Goal: Book appointment/travel/reservation

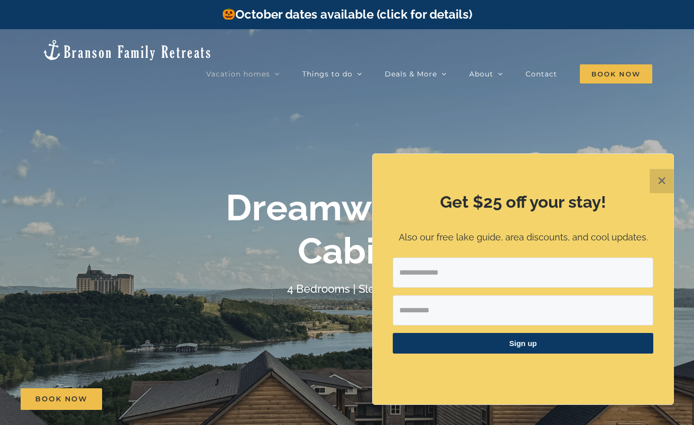
click at [662, 178] on button "✕" at bounding box center [662, 181] width 24 height 24
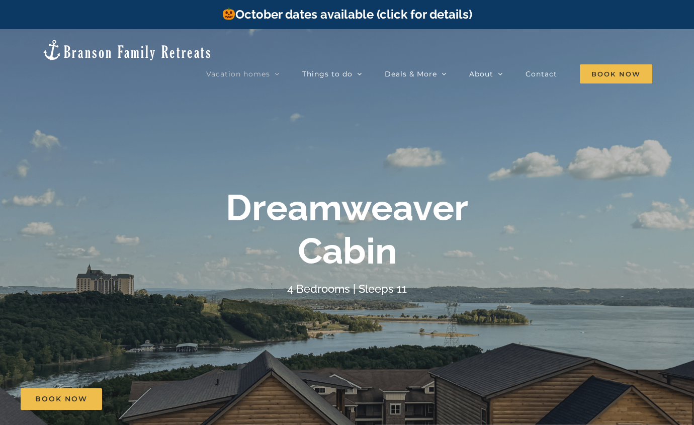
click at [392, 231] on b "Dreamweaver Cabin" at bounding box center [347, 229] width 242 height 86
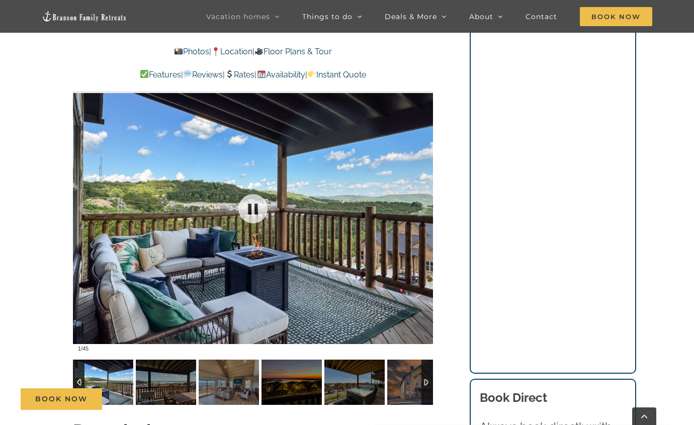
scroll to position [754, 0]
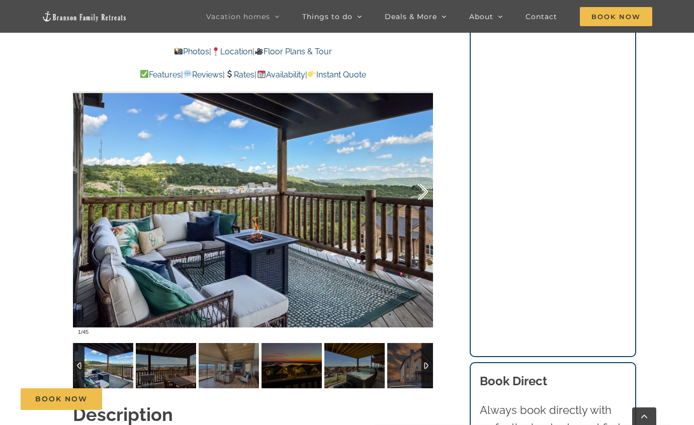
click at [419, 179] on div at bounding box center [412, 192] width 31 height 62
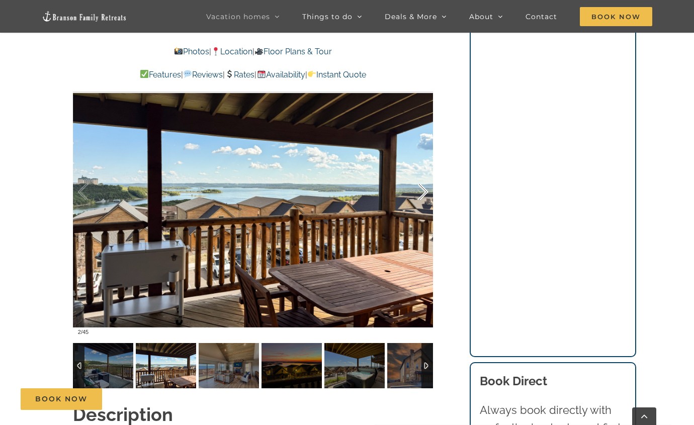
click at [427, 173] on div at bounding box center [412, 192] width 31 height 62
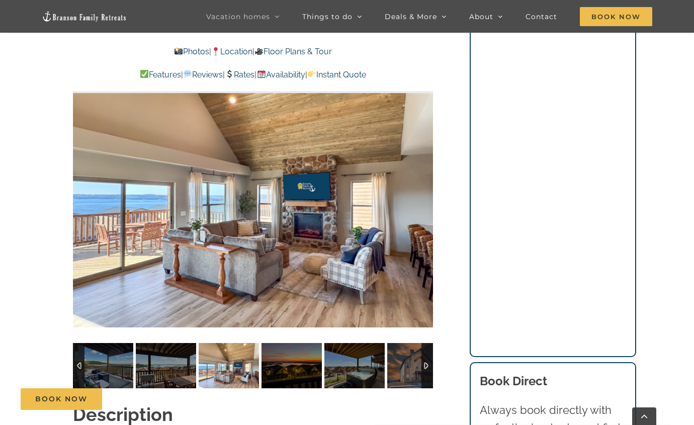
click at [427, 172] on div at bounding box center [442, 192] width 31 height 62
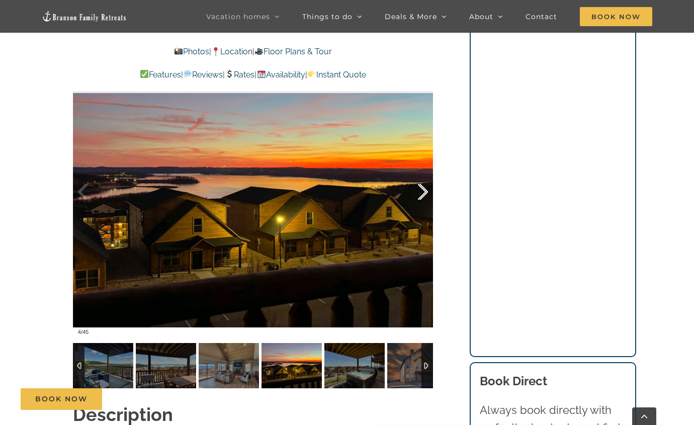
click at [424, 172] on div at bounding box center [412, 192] width 31 height 62
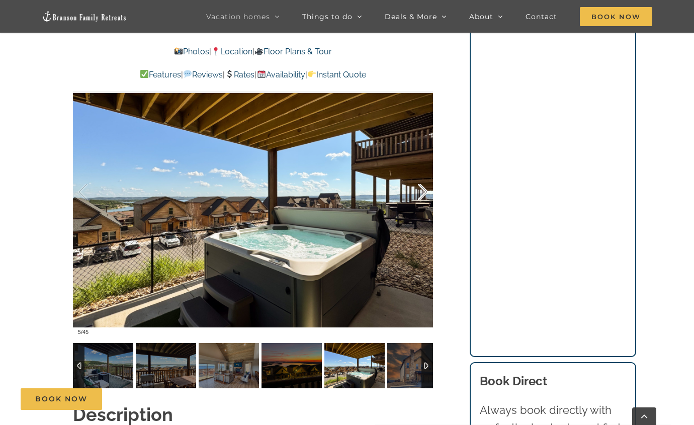
click at [424, 172] on div at bounding box center [412, 192] width 31 height 62
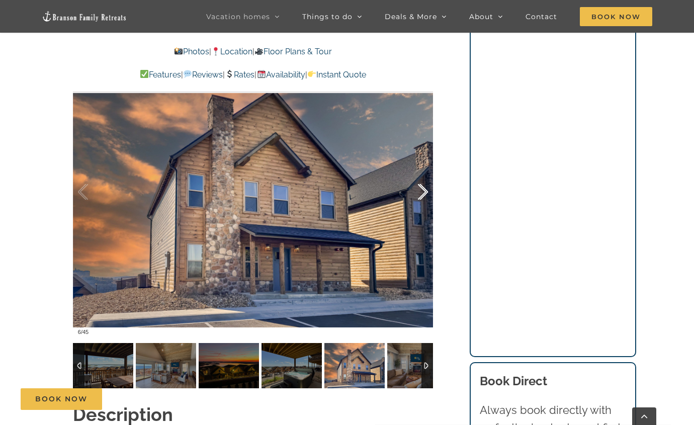
click at [424, 172] on div at bounding box center [412, 192] width 31 height 62
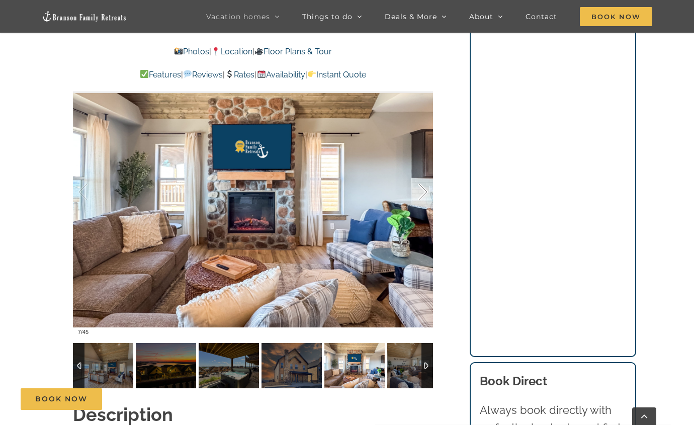
click at [424, 172] on div at bounding box center [412, 192] width 31 height 62
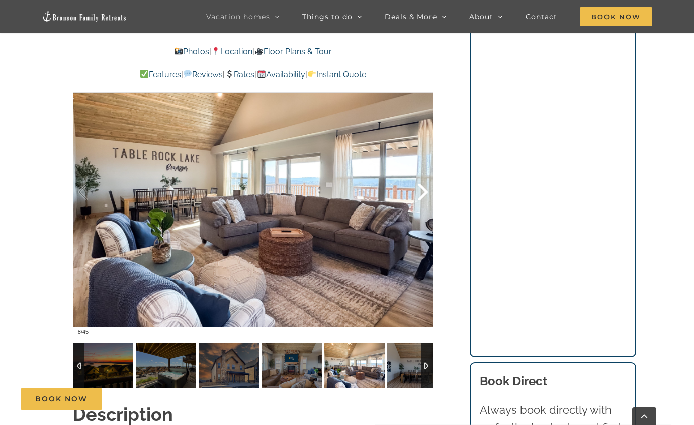
click at [424, 172] on div at bounding box center [412, 192] width 31 height 62
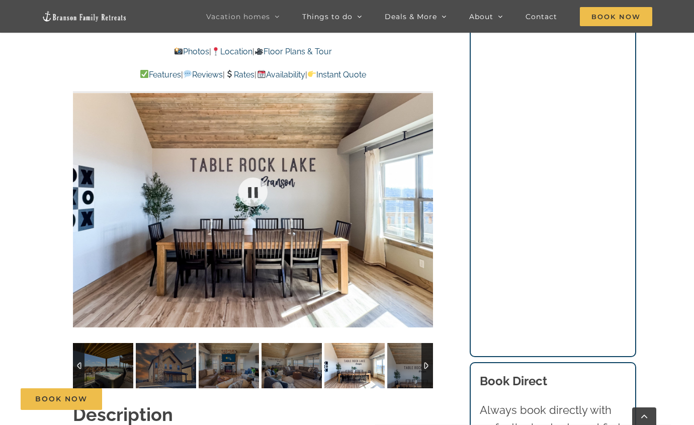
click at [424, 172] on div at bounding box center [253, 192] width 360 height 296
click at [424, 172] on div at bounding box center [412, 192] width 31 height 62
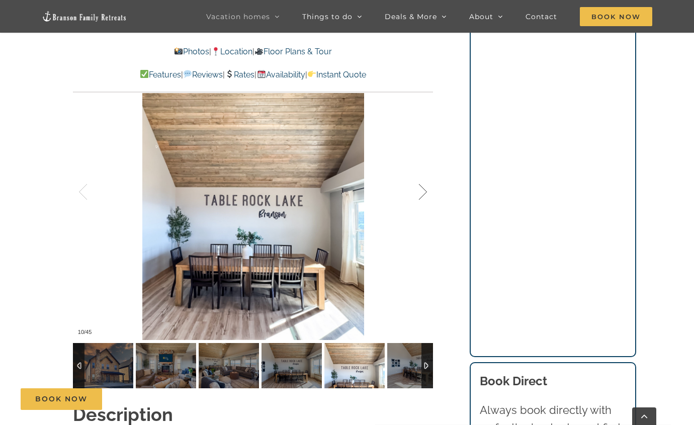
click at [424, 172] on div at bounding box center [412, 192] width 31 height 62
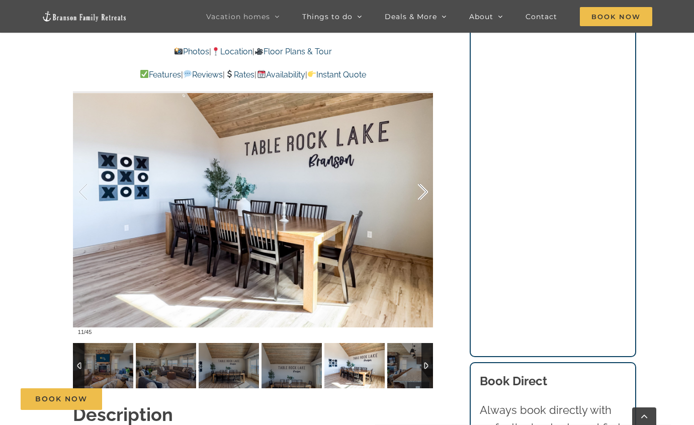
click at [424, 172] on div at bounding box center [412, 192] width 31 height 62
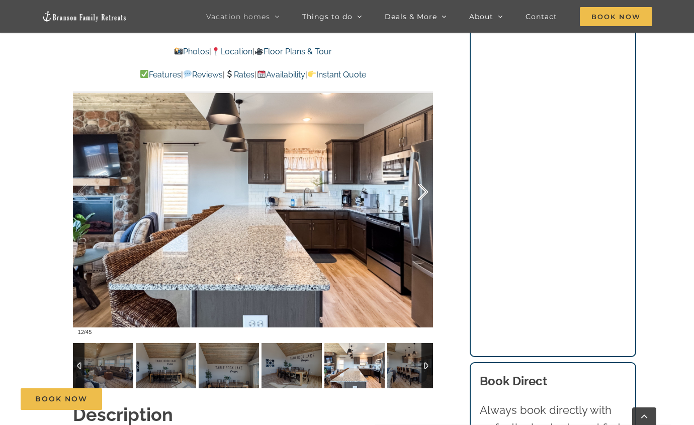
click at [420, 174] on div at bounding box center [412, 192] width 31 height 62
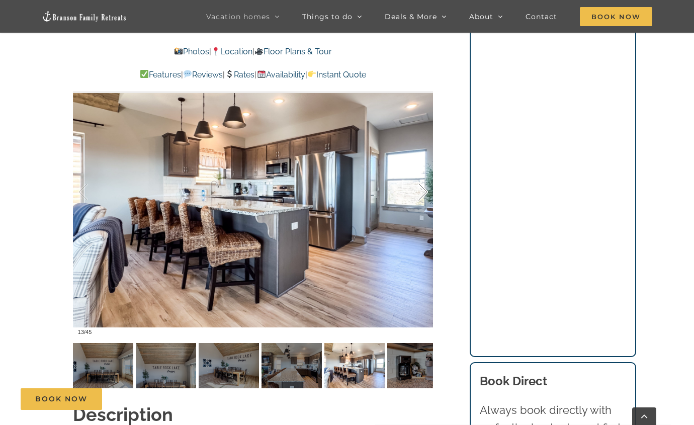
click at [420, 178] on div at bounding box center [412, 192] width 31 height 62
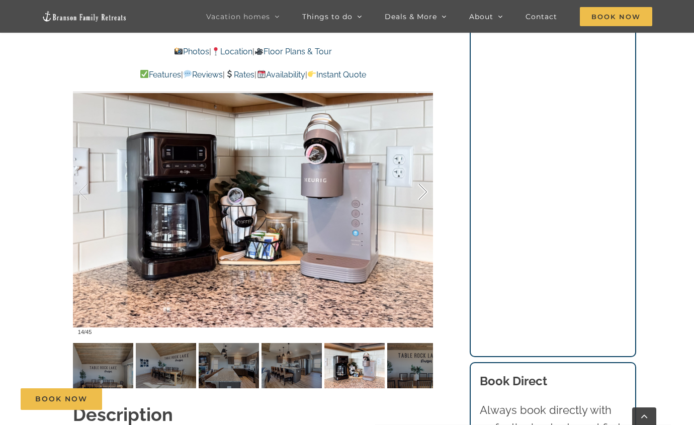
click at [420, 178] on div at bounding box center [412, 192] width 31 height 62
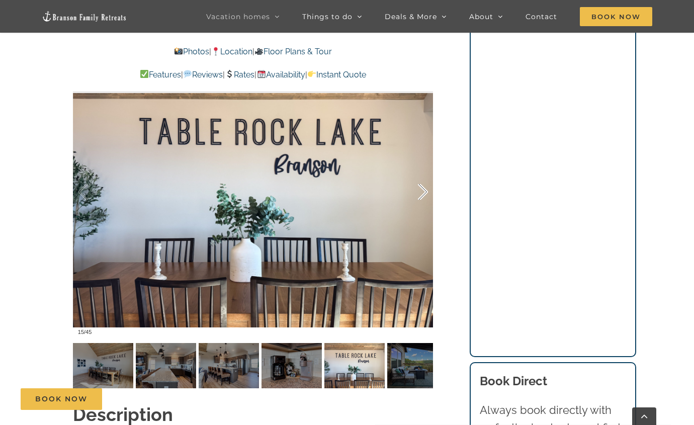
click at [423, 180] on div at bounding box center [412, 192] width 31 height 62
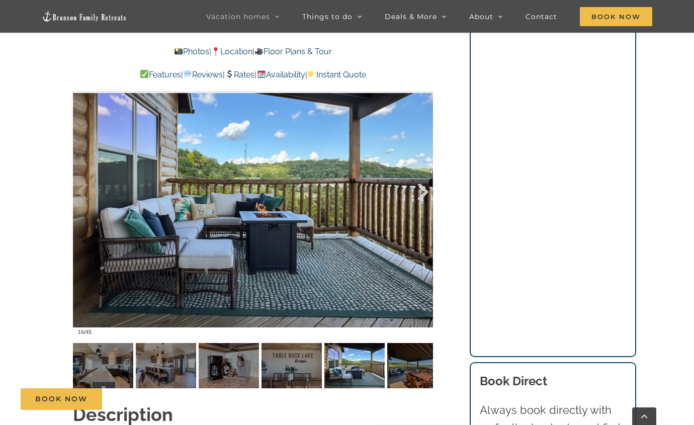
click at [423, 180] on div at bounding box center [412, 192] width 31 height 62
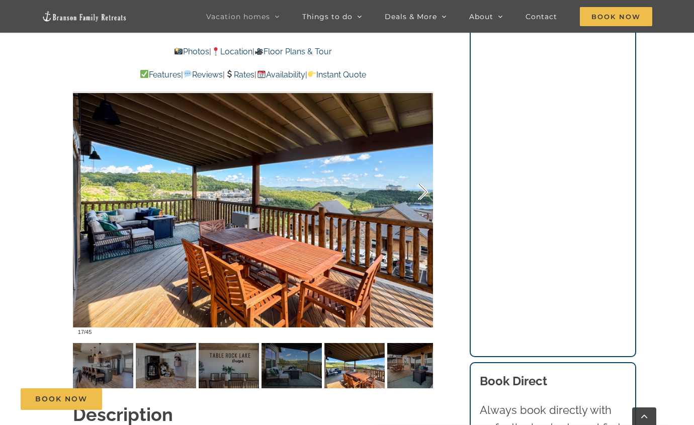
click at [423, 180] on div at bounding box center [412, 192] width 31 height 62
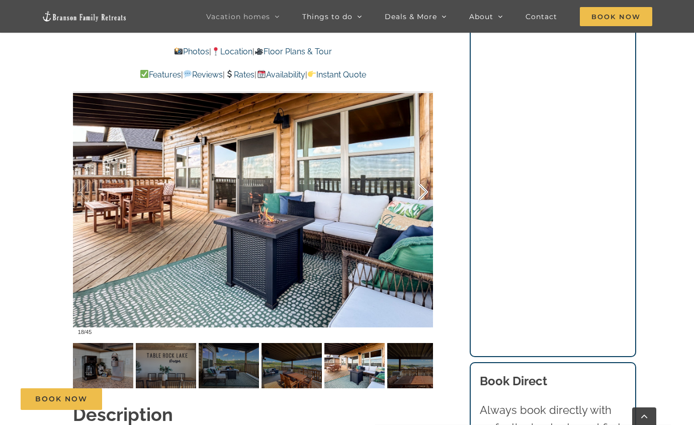
click at [423, 179] on div at bounding box center [412, 192] width 31 height 62
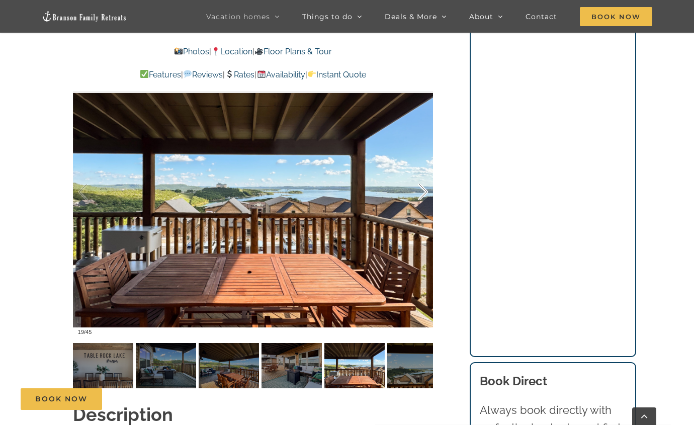
click at [424, 177] on div at bounding box center [412, 192] width 31 height 62
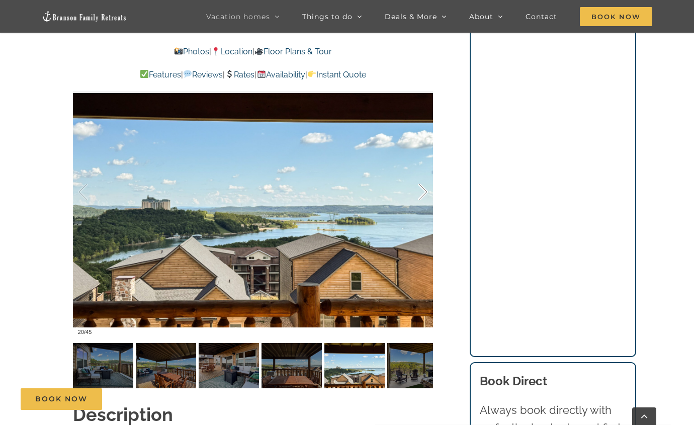
click at [426, 175] on div at bounding box center [412, 192] width 31 height 62
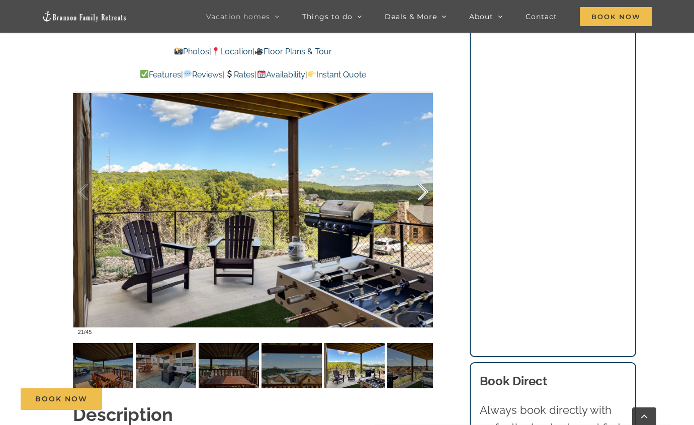
click at [426, 174] on div at bounding box center [412, 192] width 31 height 62
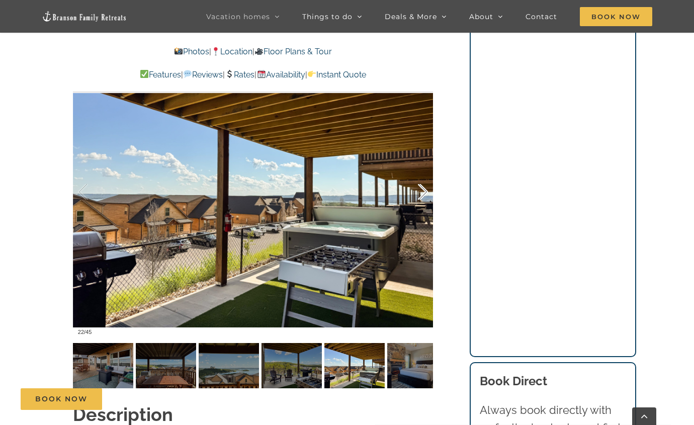
click at [426, 174] on div at bounding box center [412, 192] width 31 height 62
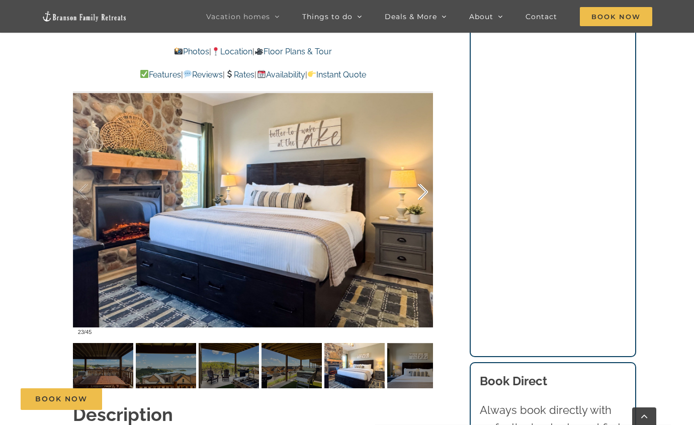
click at [426, 174] on div at bounding box center [412, 192] width 31 height 62
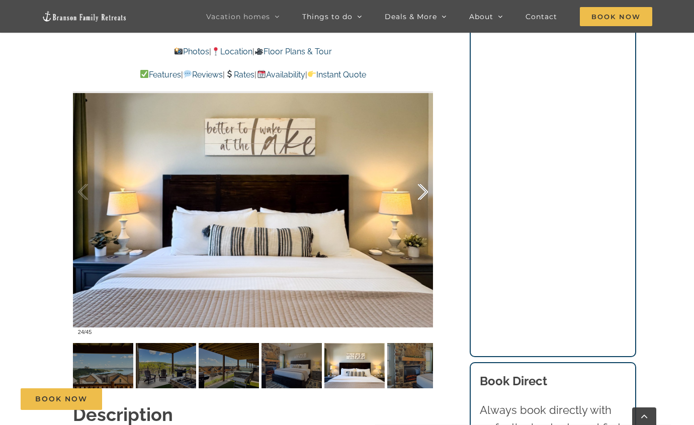
click at [425, 174] on div at bounding box center [412, 192] width 31 height 62
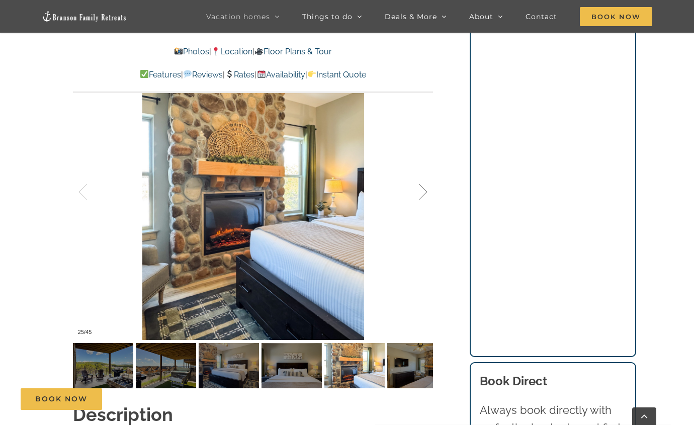
click at [425, 174] on div at bounding box center [412, 192] width 31 height 62
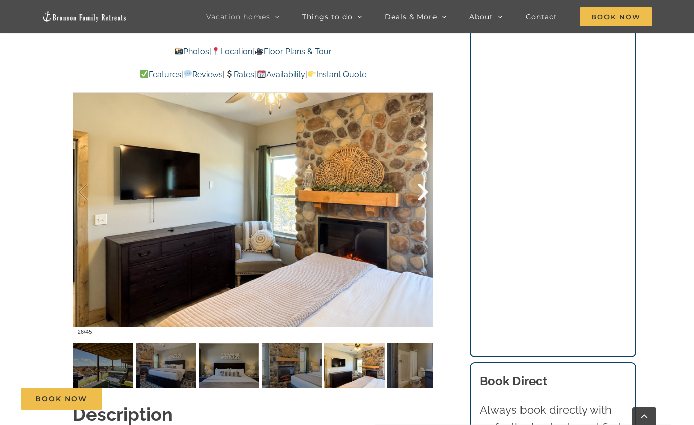
click at [425, 174] on div at bounding box center [412, 192] width 31 height 62
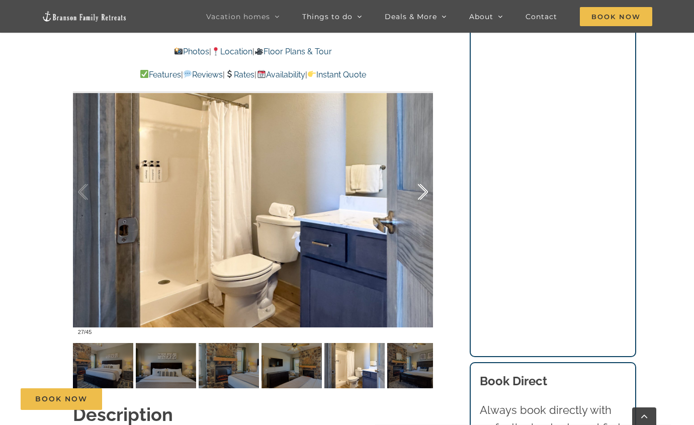
click at [425, 174] on div at bounding box center [412, 192] width 31 height 62
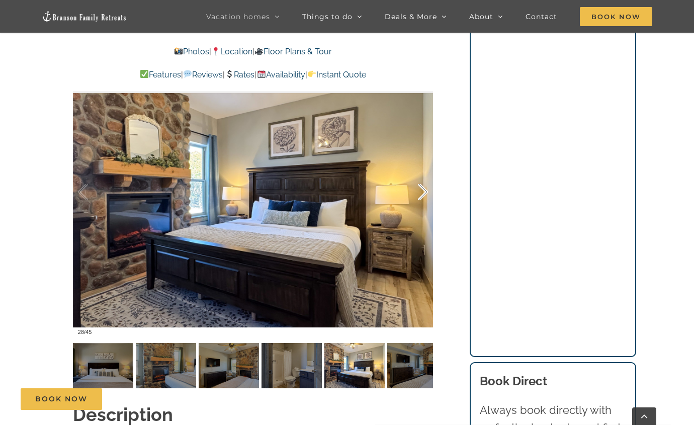
click at [425, 174] on div at bounding box center [412, 192] width 31 height 62
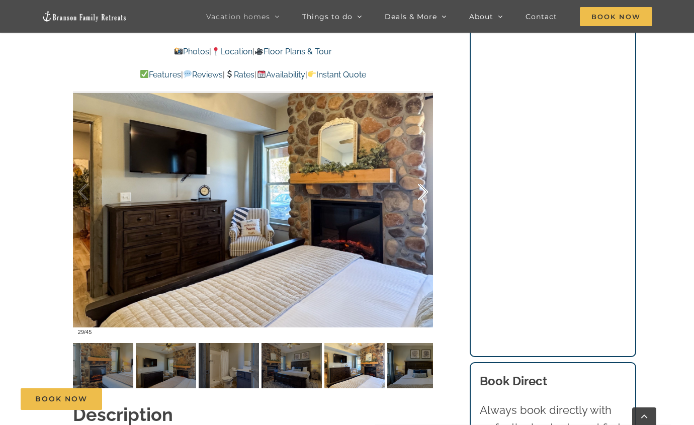
click at [425, 172] on div at bounding box center [412, 192] width 31 height 62
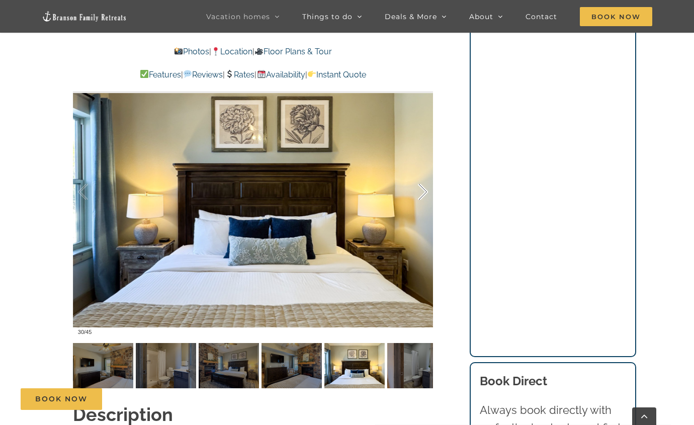
click at [425, 171] on div at bounding box center [412, 192] width 31 height 62
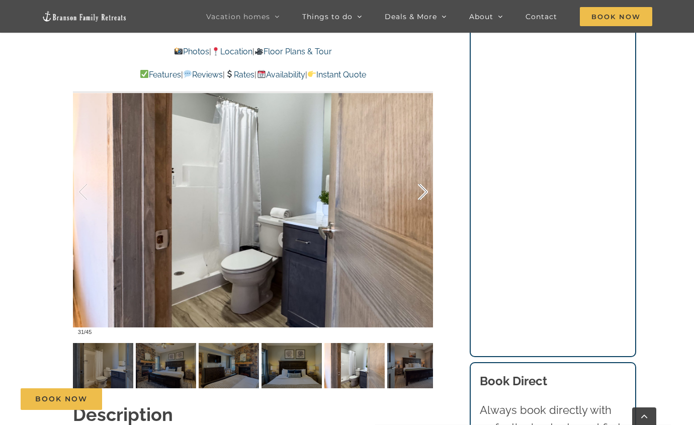
click at [425, 171] on div at bounding box center [412, 192] width 31 height 62
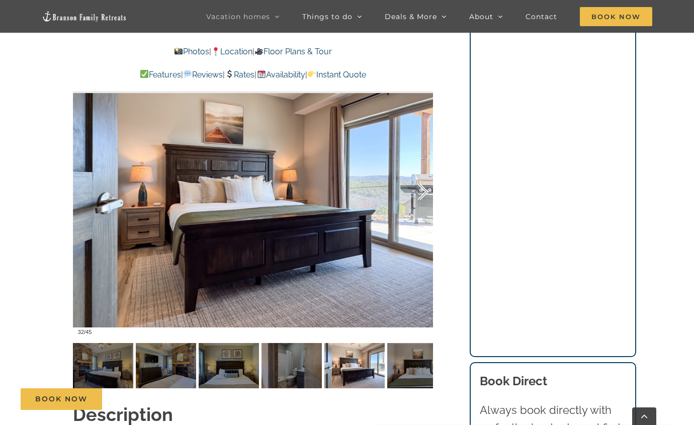
click at [425, 171] on div at bounding box center [412, 192] width 31 height 62
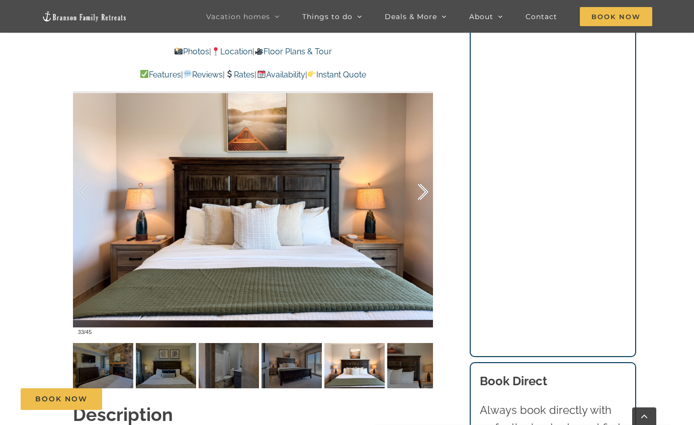
click at [425, 171] on div at bounding box center [412, 192] width 31 height 62
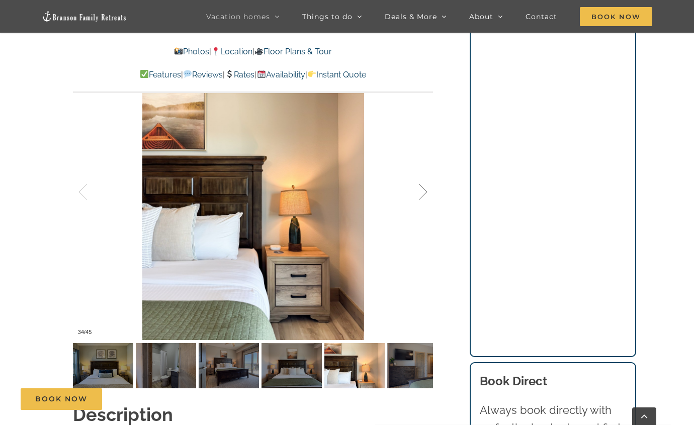
click at [425, 171] on div at bounding box center [412, 192] width 31 height 62
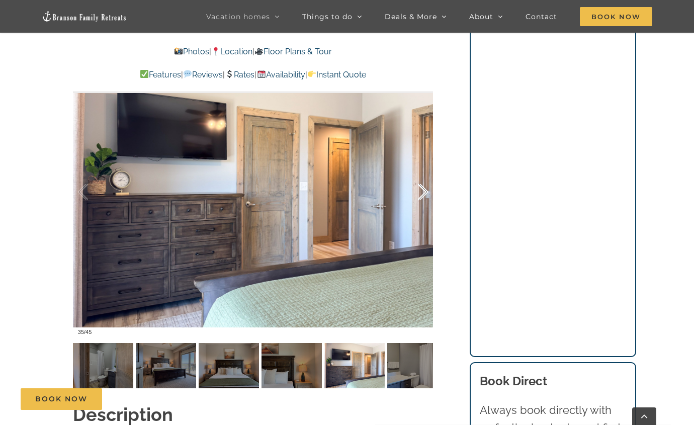
click at [425, 171] on div at bounding box center [412, 192] width 31 height 62
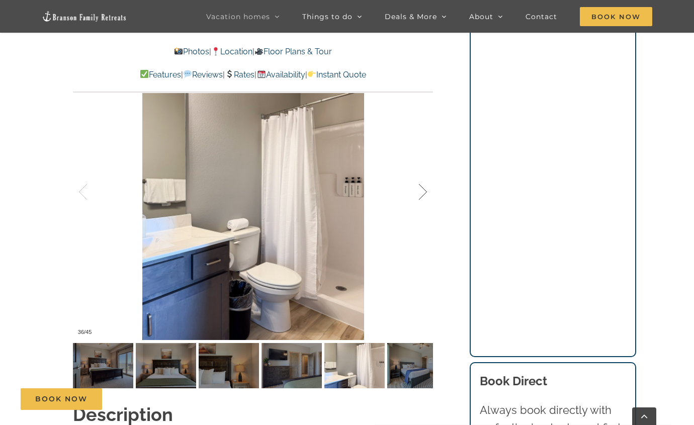
click at [425, 171] on div at bounding box center [412, 192] width 31 height 62
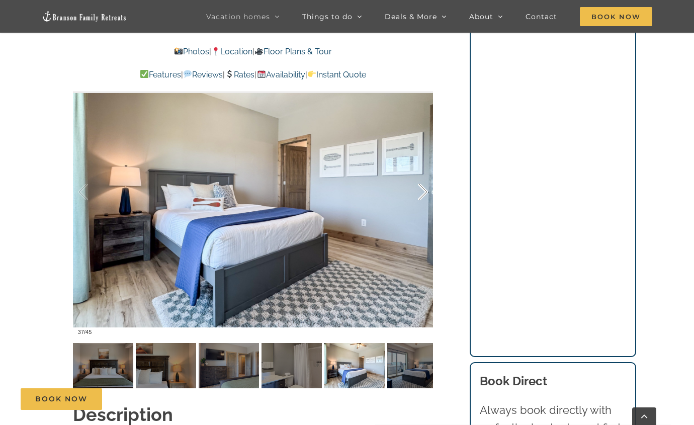
click at [425, 171] on div at bounding box center [412, 192] width 31 height 62
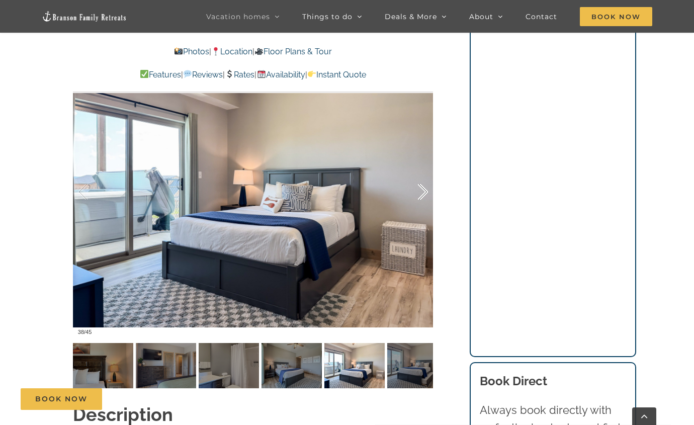
click at [425, 171] on div at bounding box center [412, 192] width 31 height 62
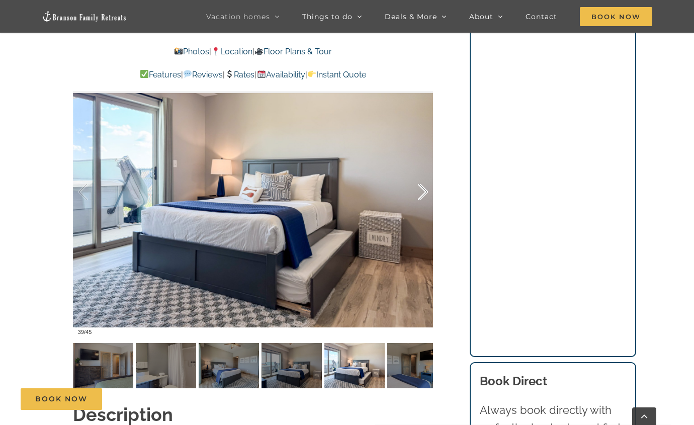
click at [425, 171] on div at bounding box center [412, 192] width 31 height 62
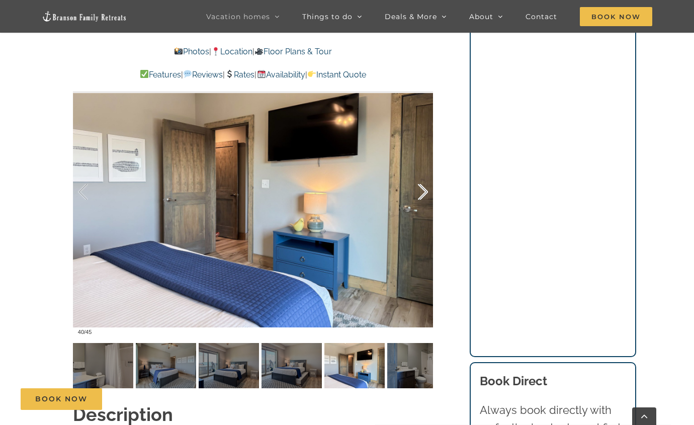
click at [425, 171] on div at bounding box center [412, 192] width 31 height 62
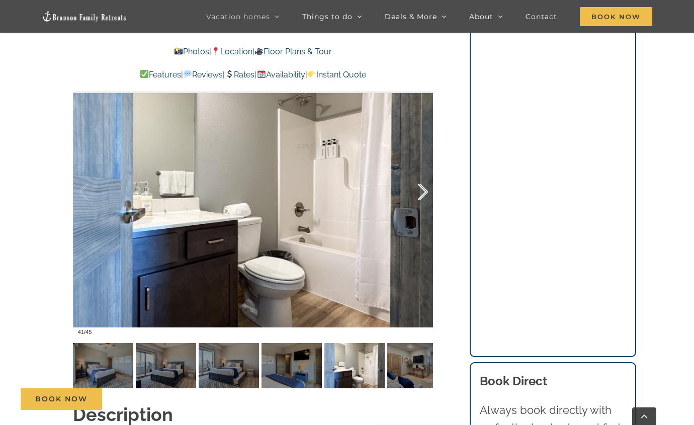
click at [425, 171] on div at bounding box center [412, 192] width 31 height 62
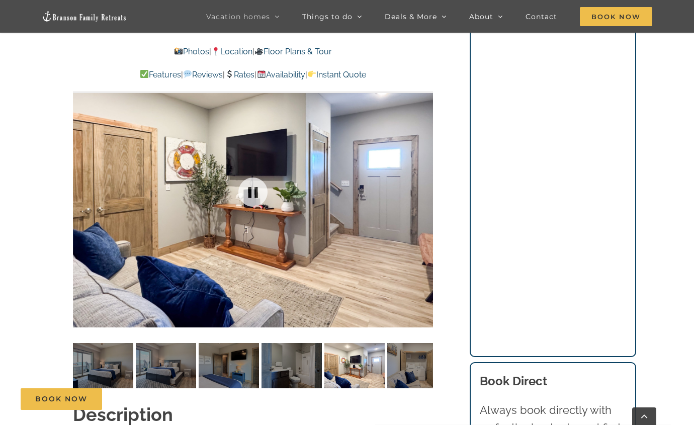
click at [425, 171] on div at bounding box center [253, 192] width 360 height 296
click at [425, 171] on div at bounding box center [412, 192] width 31 height 62
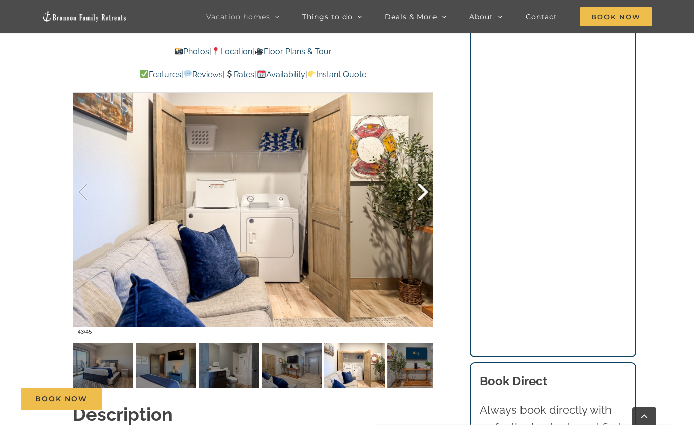
click at [425, 172] on div at bounding box center [412, 192] width 31 height 62
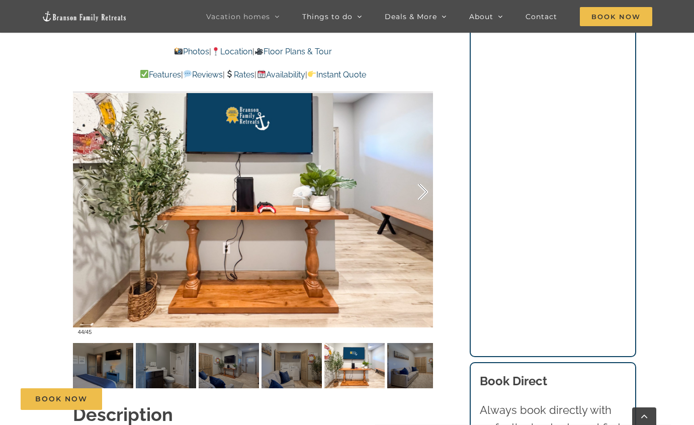
click at [425, 172] on div at bounding box center [412, 192] width 31 height 62
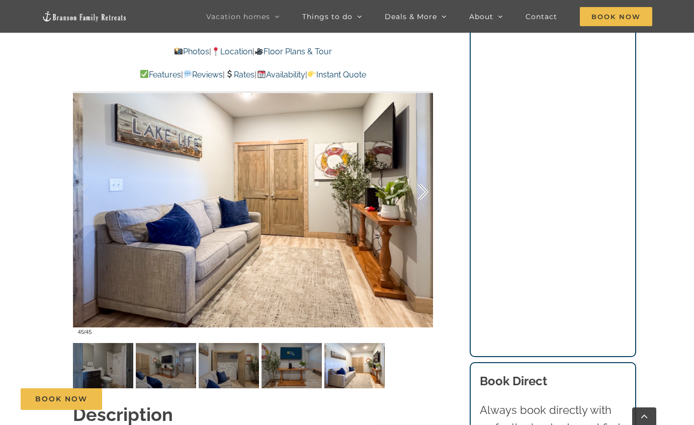
click at [425, 172] on div at bounding box center [412, 192] width 31 height 62
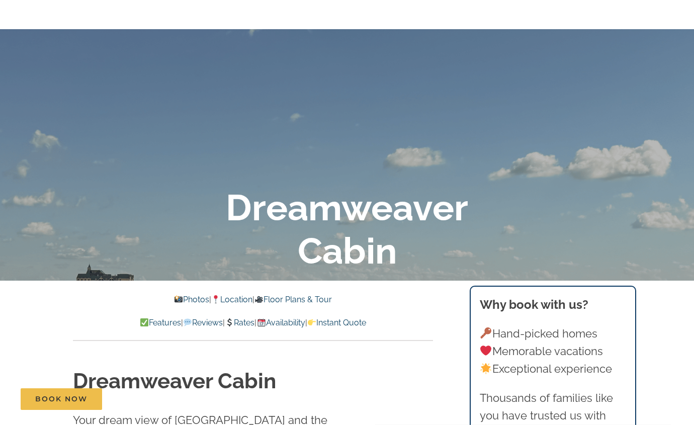
scroll to position [0, 0]
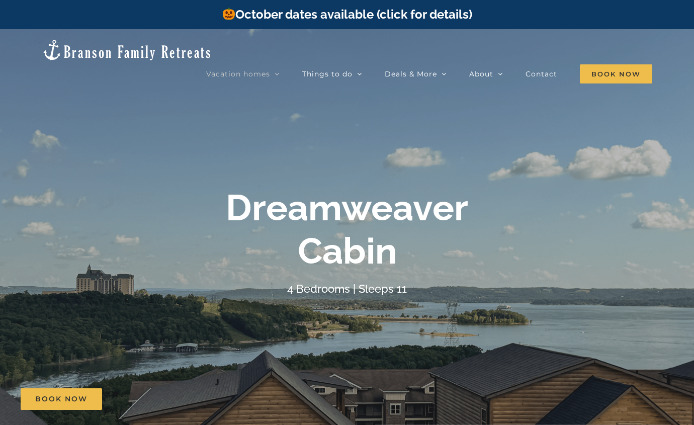
click at [410, 15] on link "October dates available (click for details)" at bounding box center [347, 14] width 250 height 15
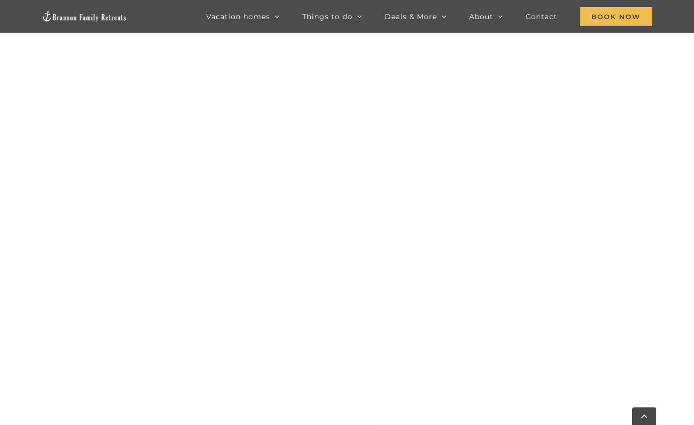
scroll to position [928, 0]
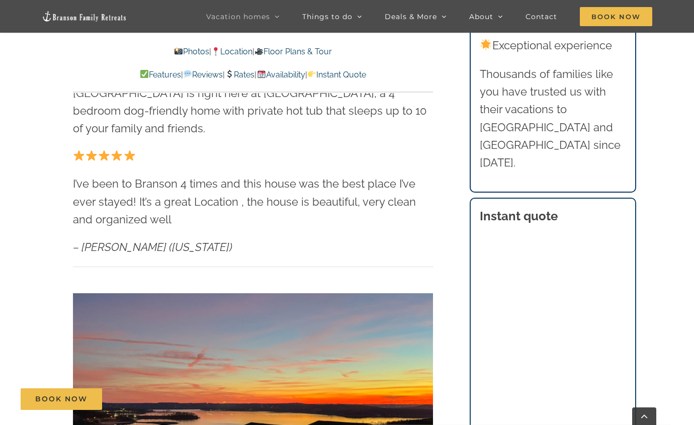
scroll to position [503, 0]
